Goal: Task Accomplishment & Management: Use online tool/utility

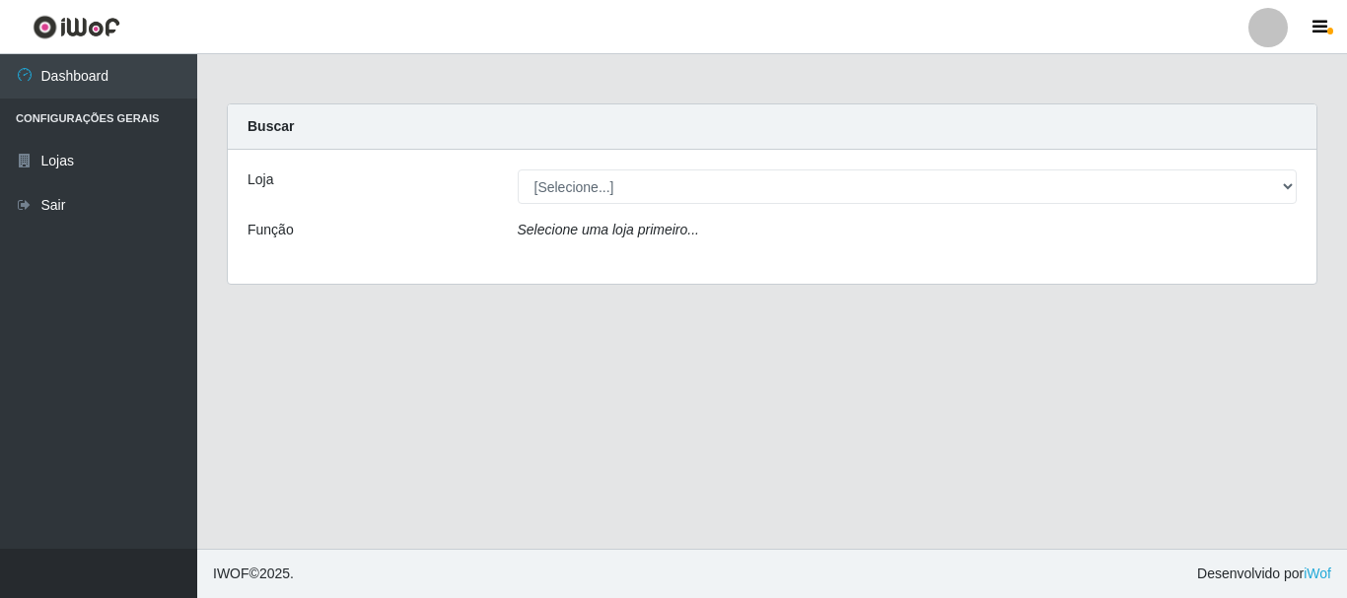
click at [624, 194] on select "[Selecione...] Nordestão - Alecrim" at bounding box center [908, 187] width 780 height 35
select select "453"
click at [518, 170] on select "[Selecione...] Nordestão - Alecrim" at bounding box center [908, 187] width 780 height 35
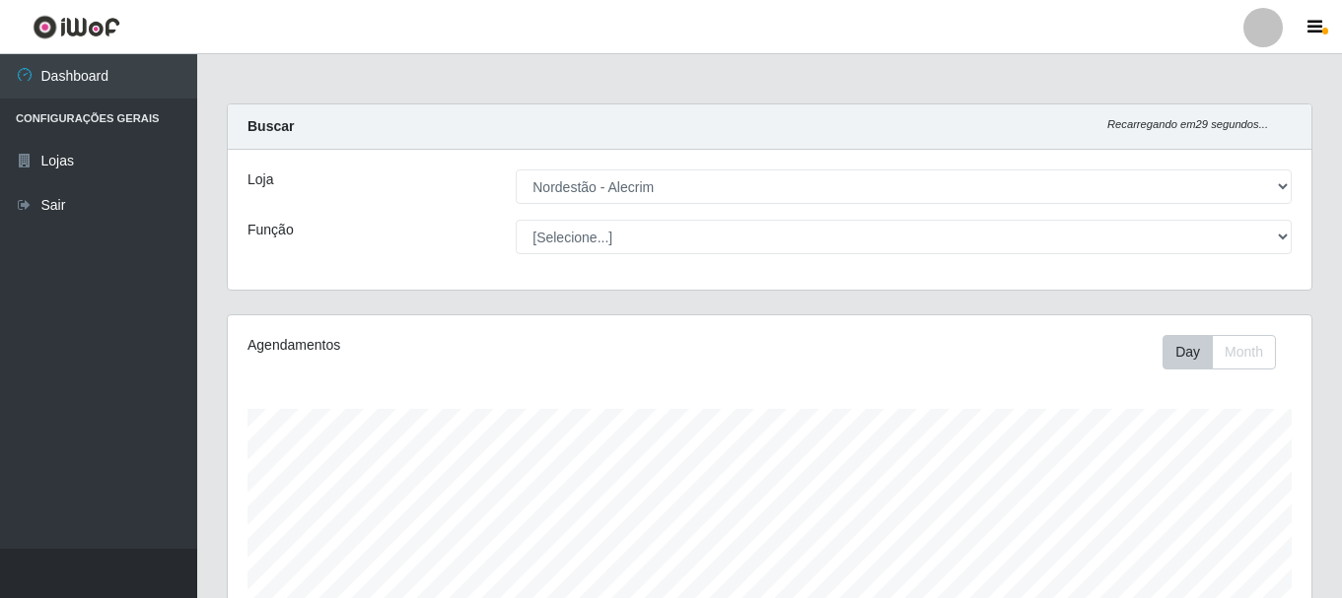
click at [619, 241] on select "[Selecione...] Balconista + Balconista de Padaria Balconista de Padaria ++ Emba…" at bounding box center [904, 237] width 776 height 35
select select "71"
click at [516, 220] on select "[Selecione...] Balconista + Balconista de Padaria Balconista de Padaria ++ Emba…" at bounding box center [904, 237] width 776 height 35
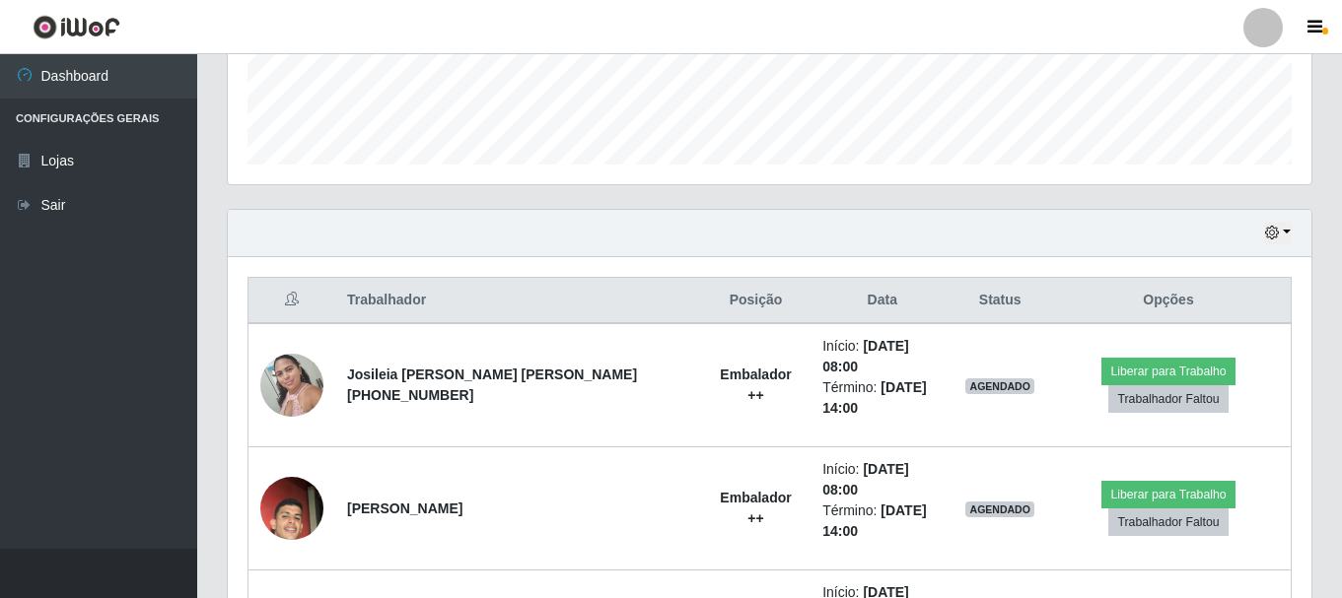
scroll to position [601, 0]
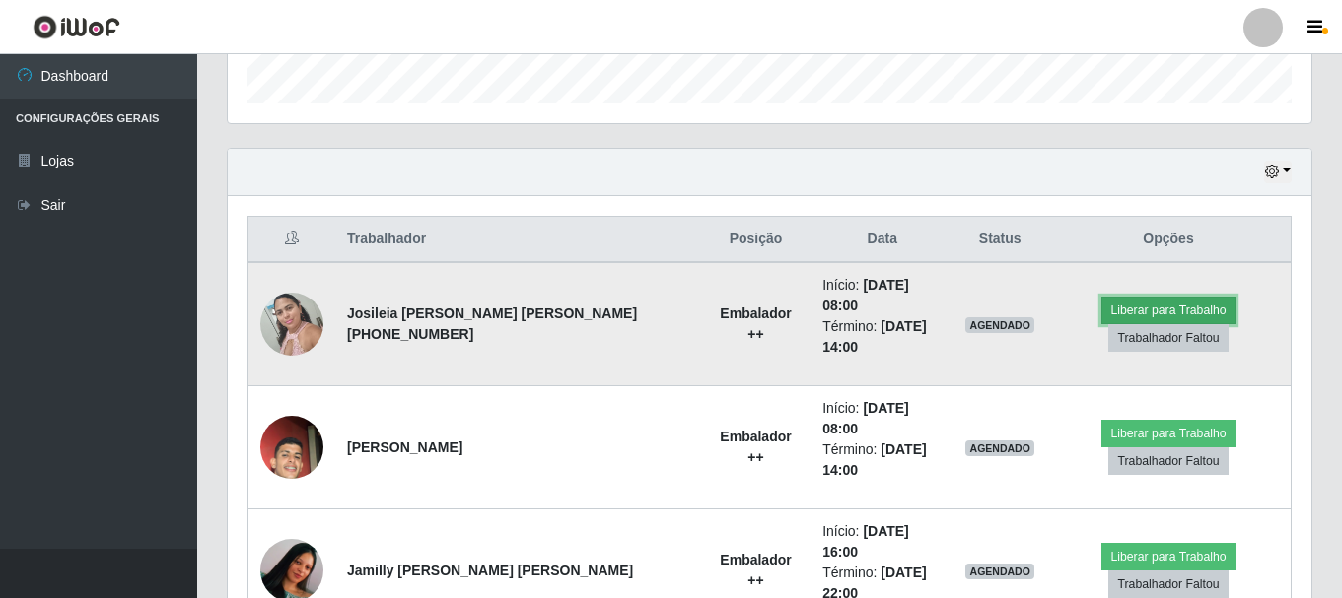
click at [1141, 298] on button "Liberar para Trabalho" at bounding box center [1167, 311] width 133 height 28
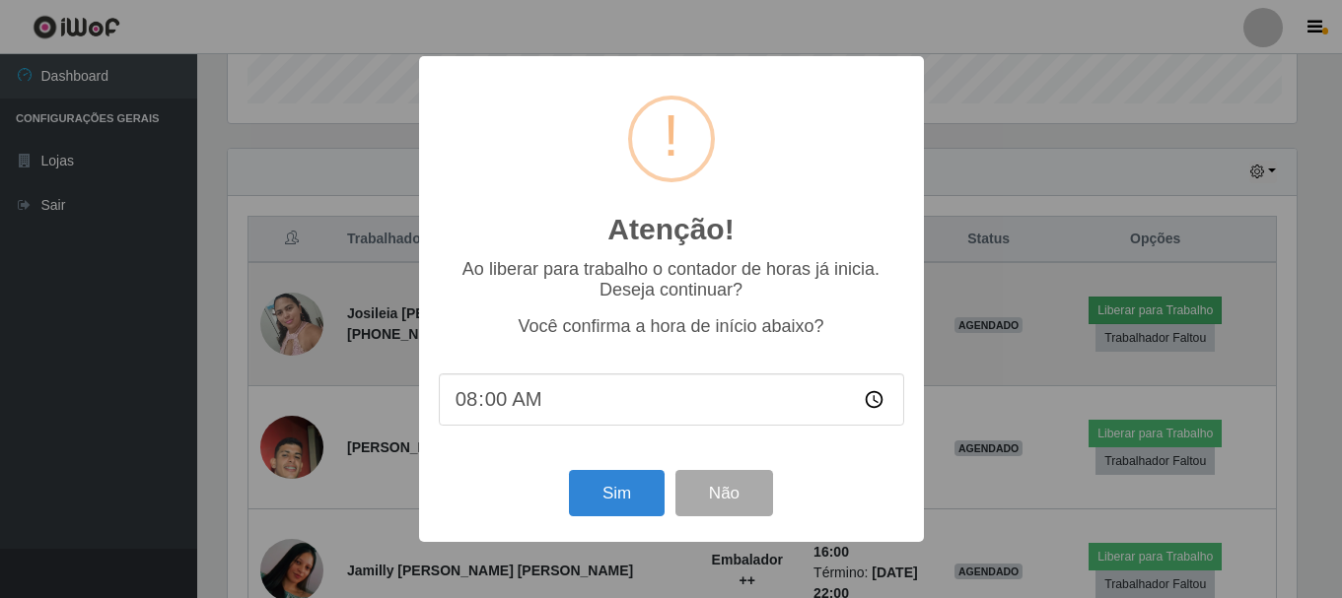
scroll to position [409, 1074]
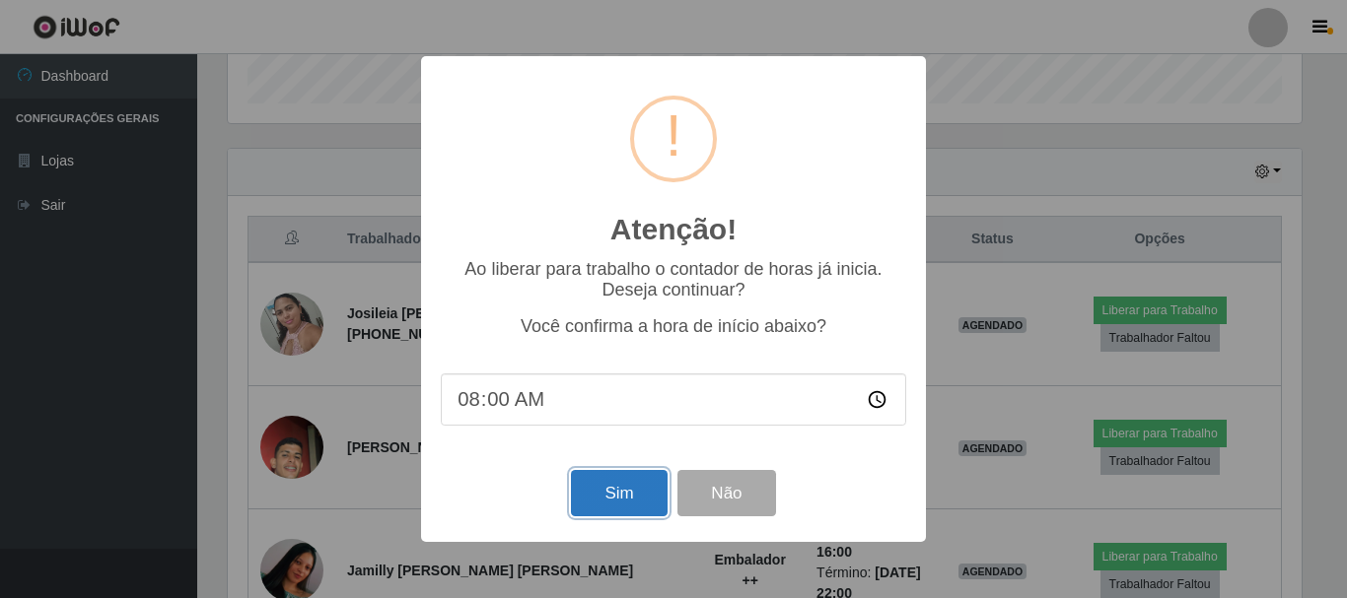
click at [626, 502] on button "Sim" at bounding box center [619, 493] width 96 height 46
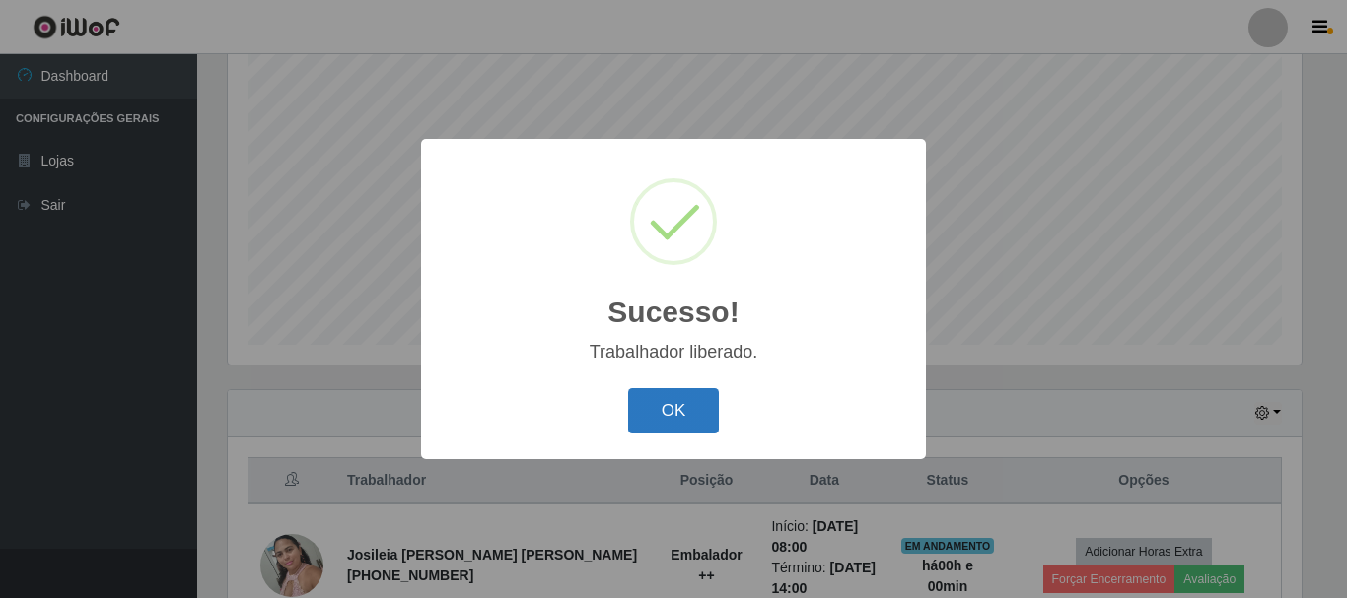
click at [656, 414] on button "OK" at bounding box center [674, 411] width 92 height 46
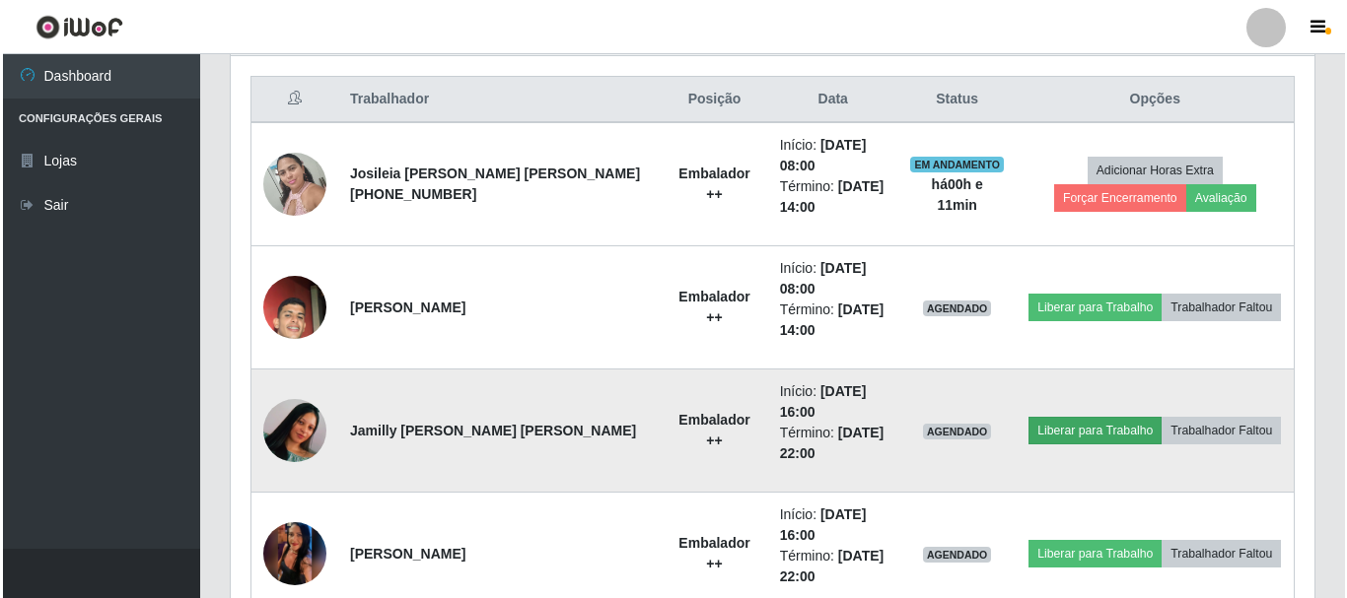
scroll to position [754, 0]
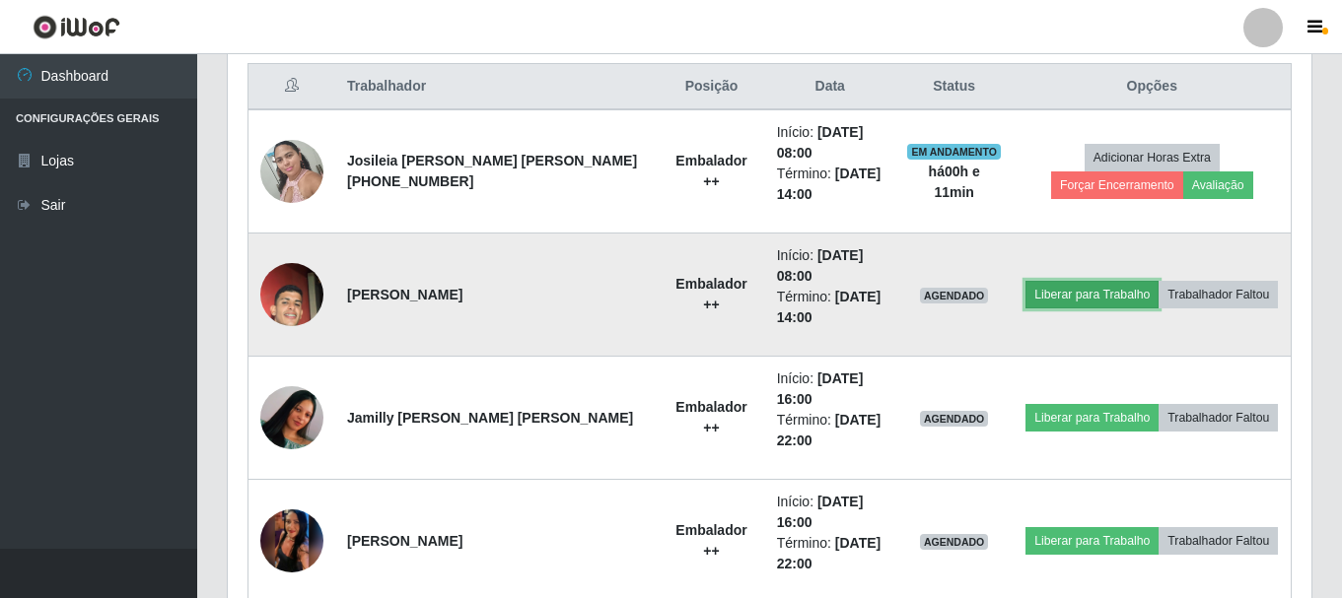
click at [1042, 301] on button "Liberar para Trabalho" at bounding box center [1091, 295] width 133 height 28
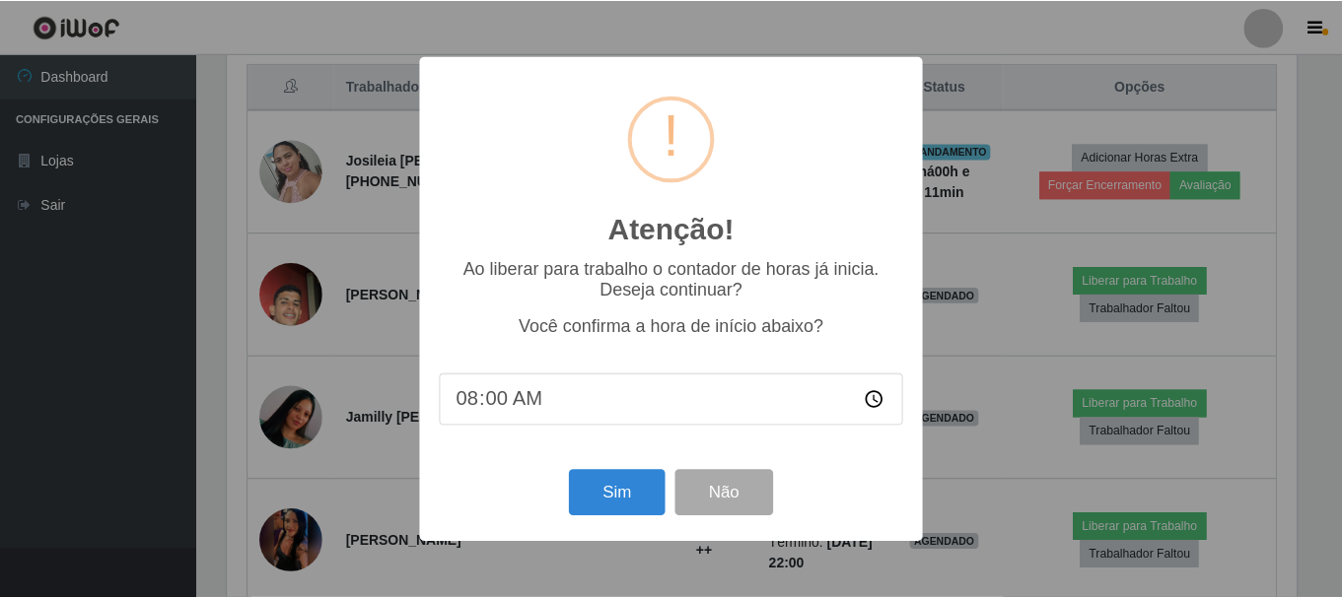
scroll to position [409, 1074]
click at [590, 504] on button "Sim" at bounding box center [619, 493] width 96 height 46
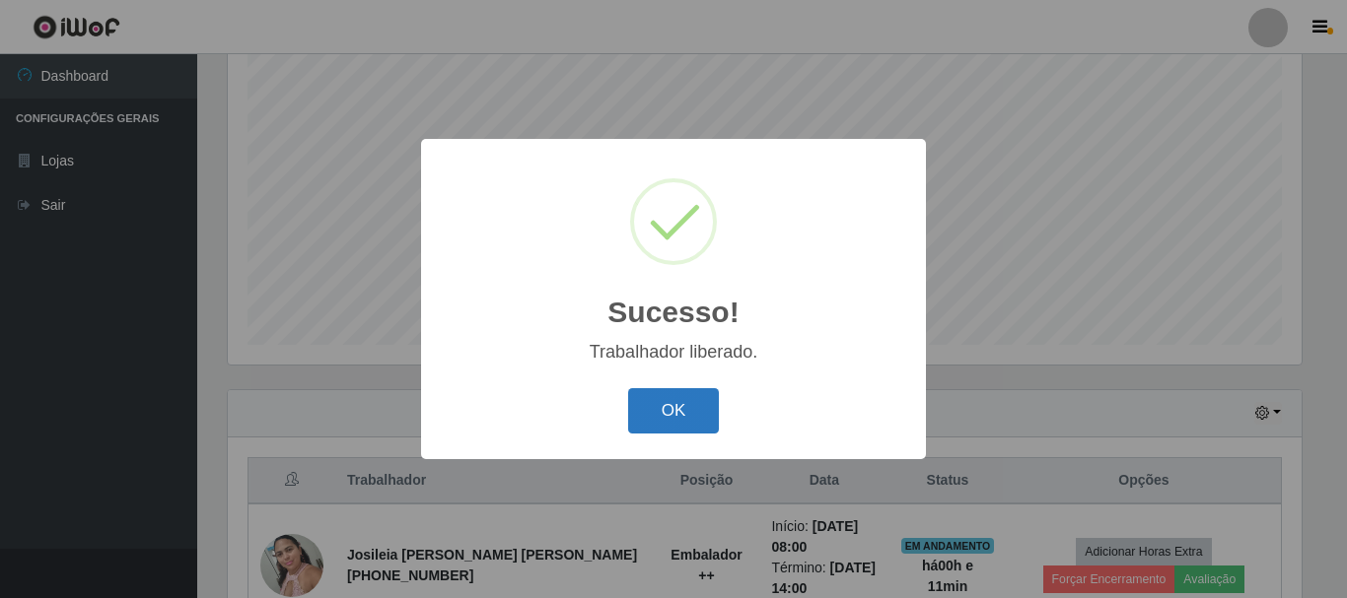
click at [679, 411] on button "OK" at bounding box center [674, 411] width 92 height 46
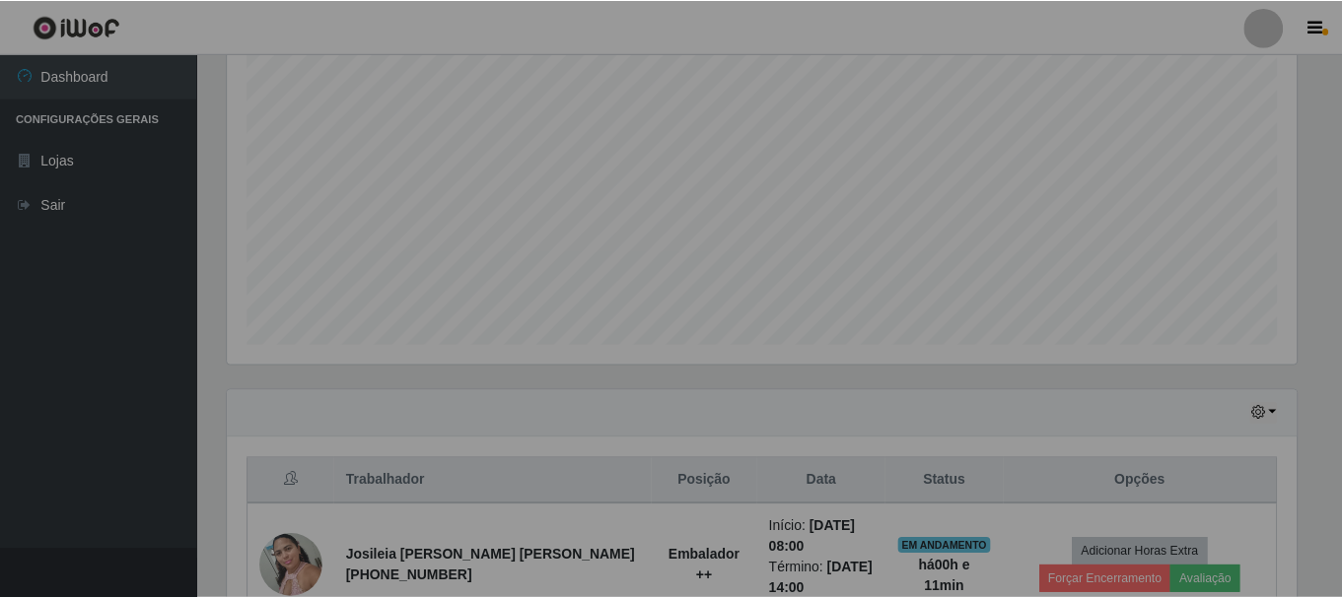
scroll to position [409, 1083]
